Goal: Task Accomplishment & Management: Use online tool/utility

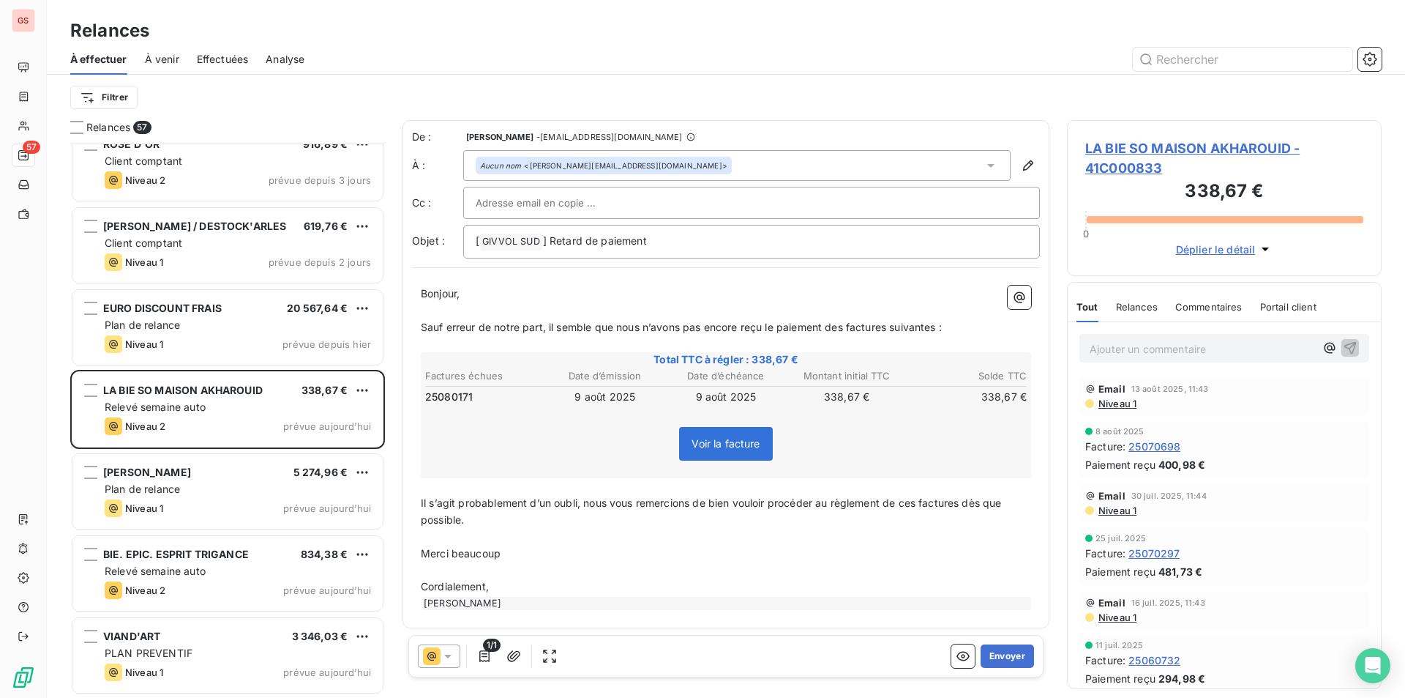
scroll to position [543, 304]
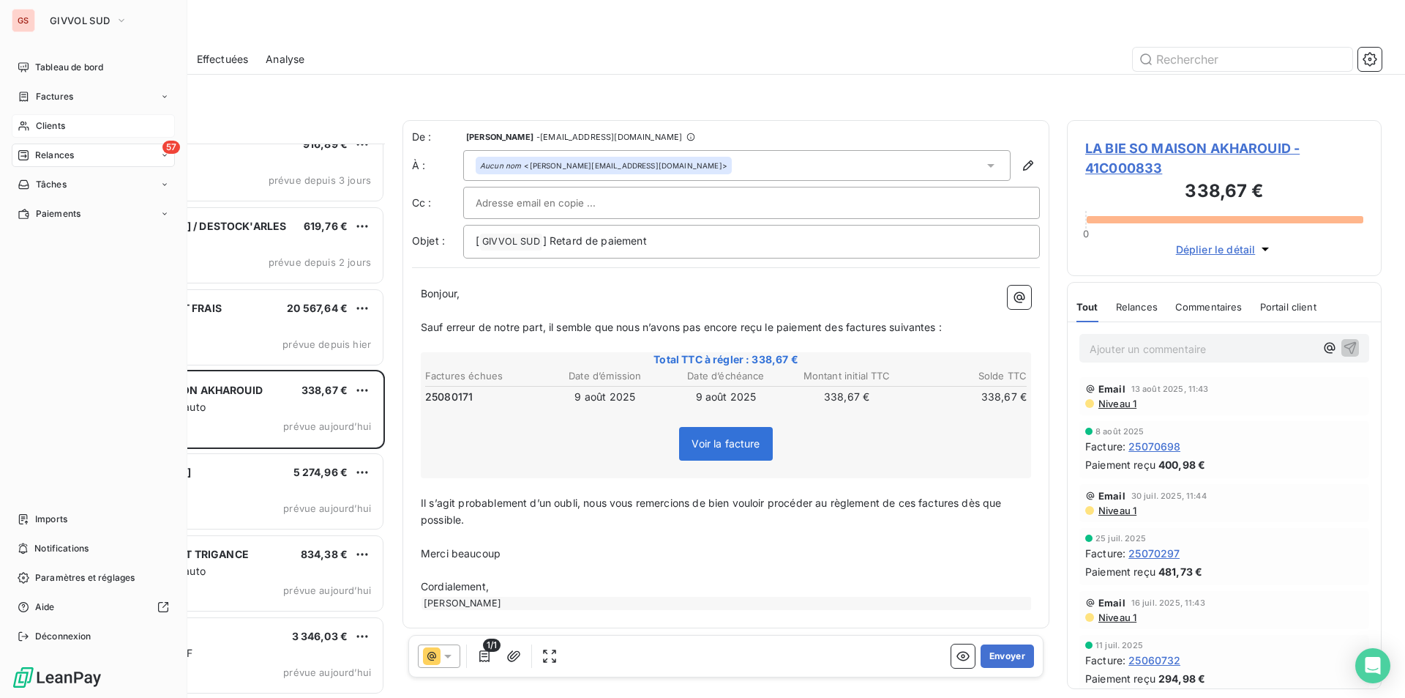
click at [51, 122] on span "Clients" at bounding box center [50, 125] width 29 height 13
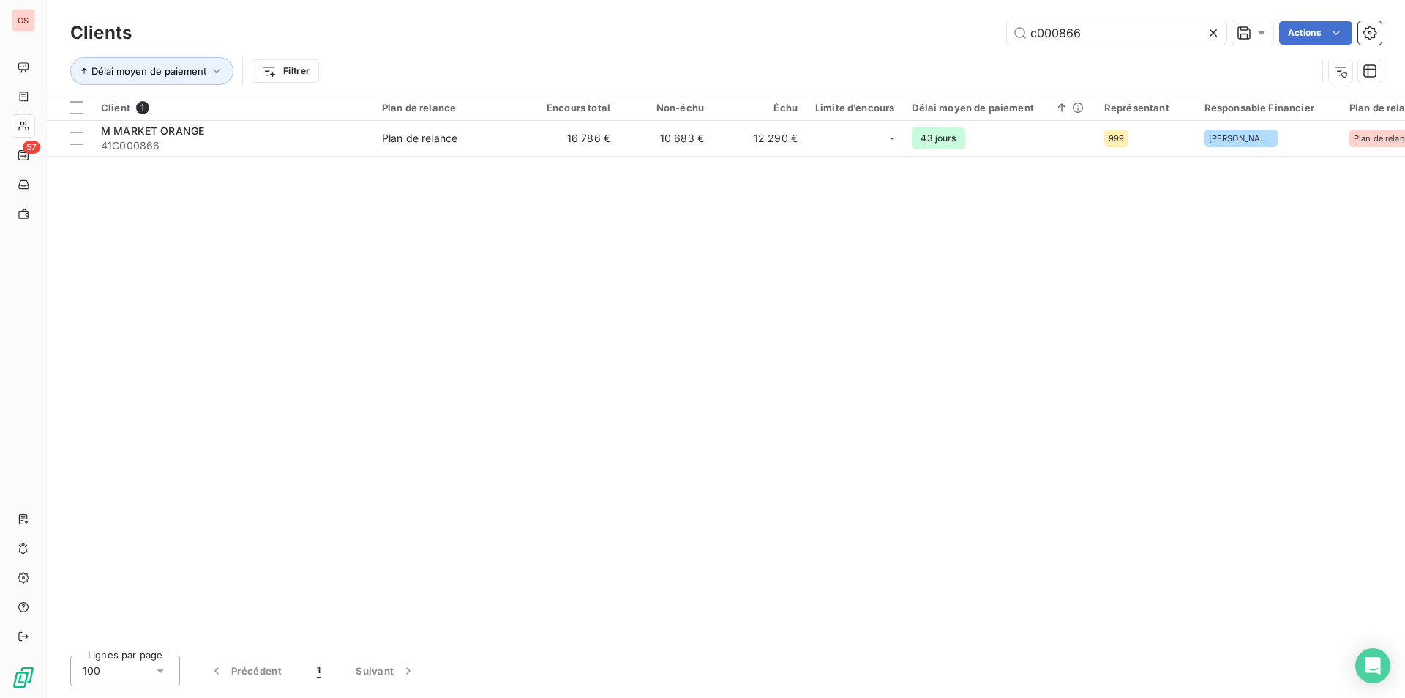
drag, startPoint x: 1055, startPoint y: 34, endPoint x: 1206, endPoint y: 42, distance: 151.7
click at [1198, 45] on div "Clients c000866 Actions" at bounding box center [726, 33] width 1312 height 31
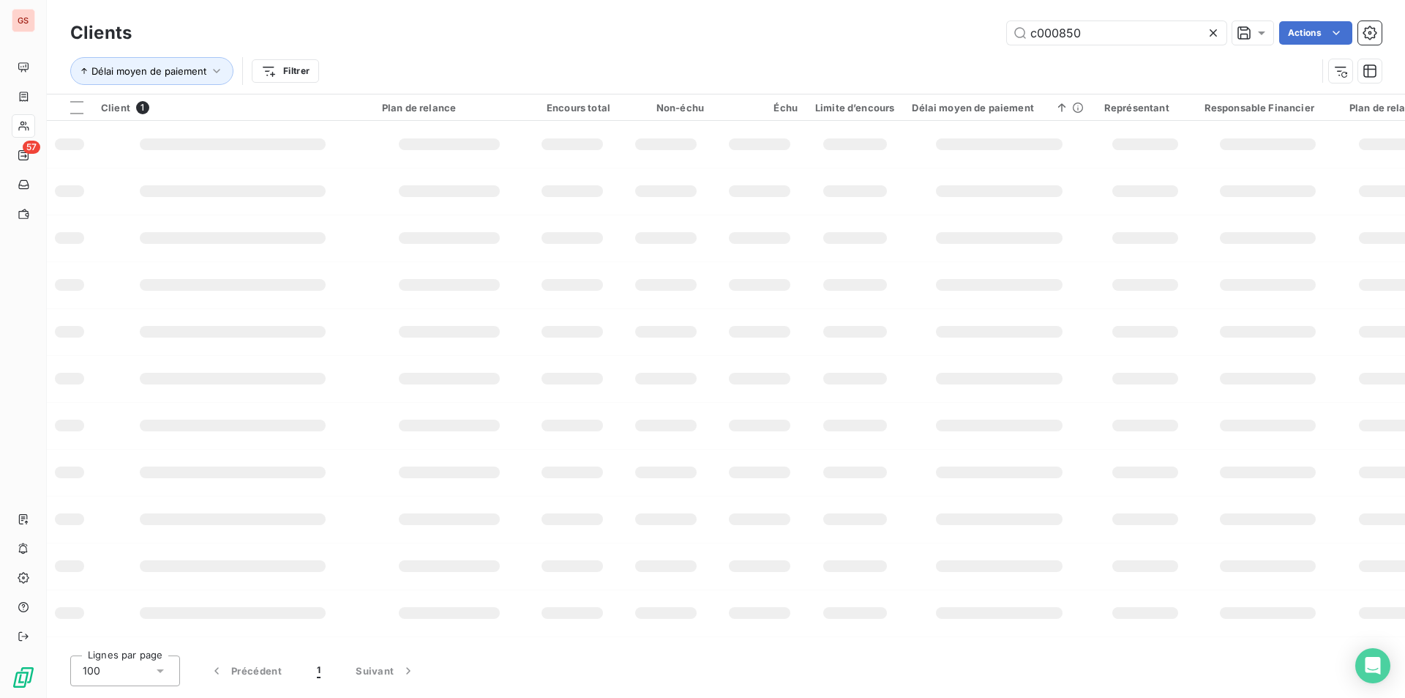
type input "c000850"
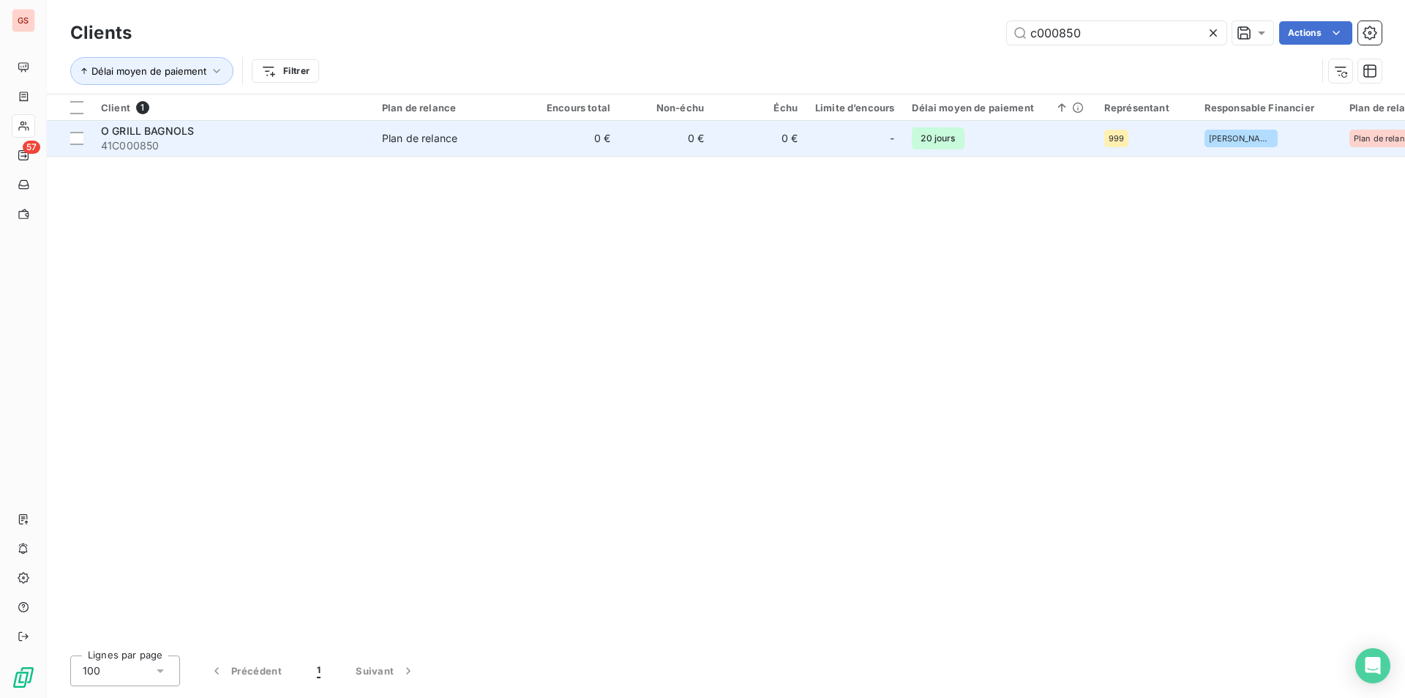
click at [359, 141] on span "41C000850" at bounding box center [233, 145] width 264 height 15
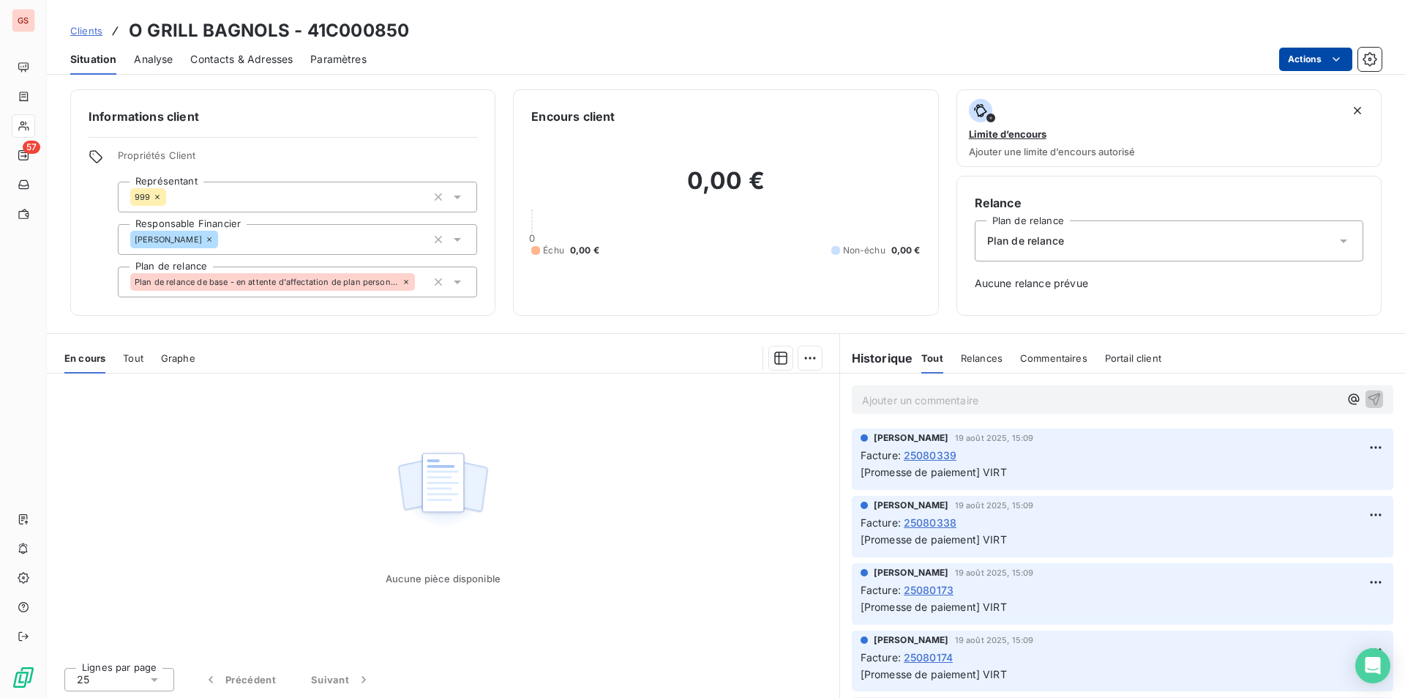
click at [1318, 61] on html "GS 57 Clients O GRILL BAGNOLS - 41C000850 Situation Analyse Contacts & Adresses…" at bounding box center [702, 349] width 1405 height 698
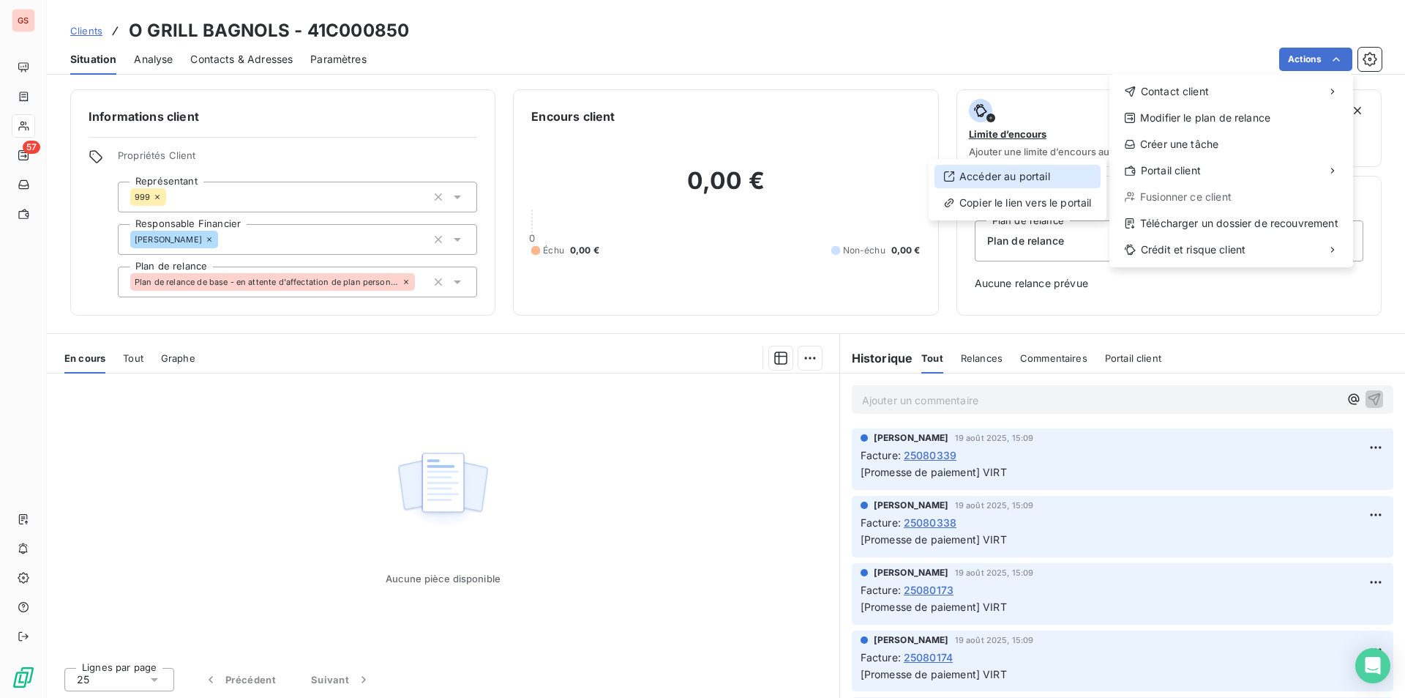
click at [1034, 174] on div "Accéder au portail" at bounding box center [1018, 176] width 166 height 23
click at [1081, 198] on div "Copier le lien vers le portail" at bounding box center [1018, 202] width 166 height 23
